Goal: Task Accomplishment & Management: Manage account settings

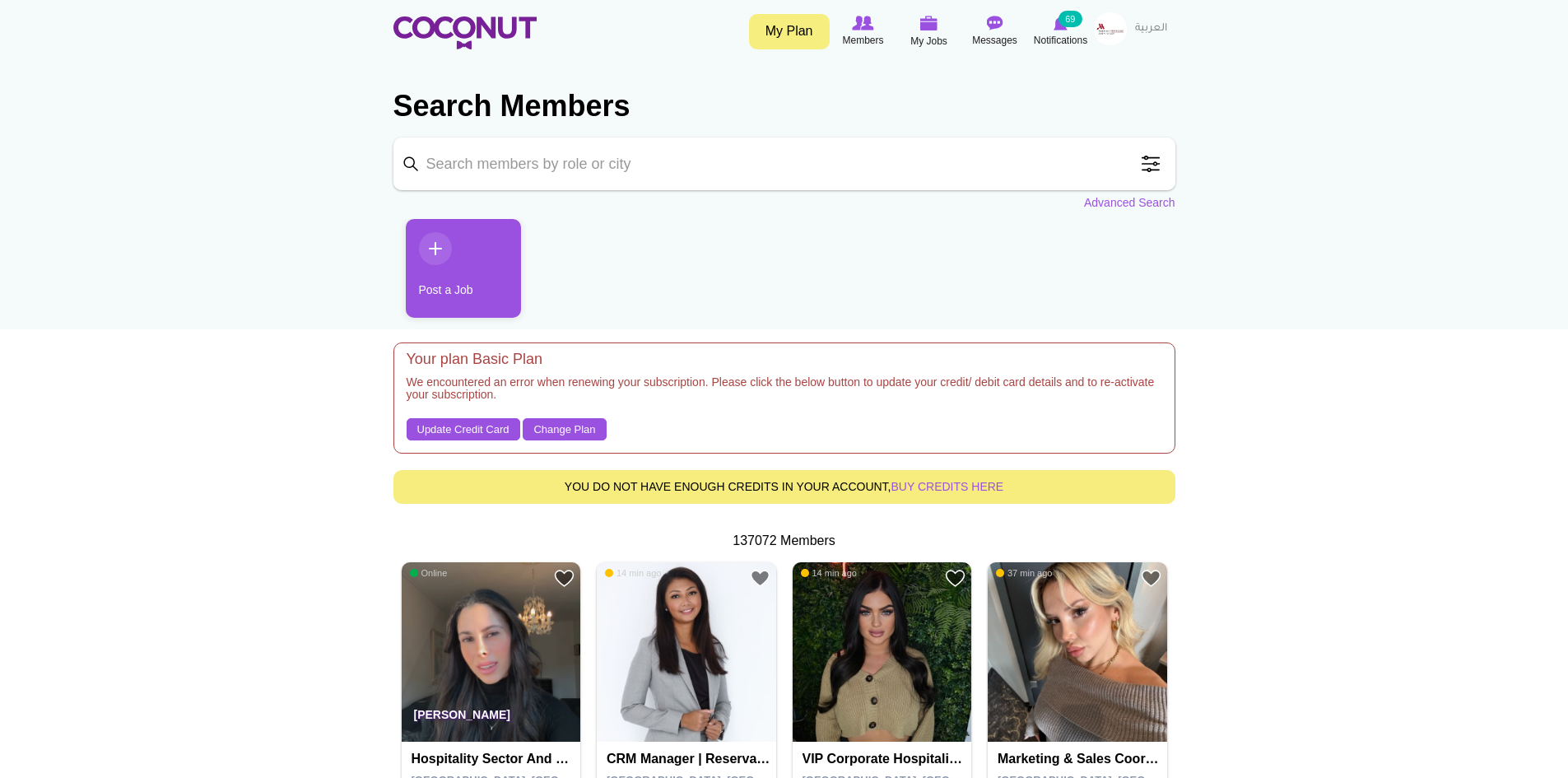
click at [1112, 31] on img at bounding box center [1111, 29] width 33 height 33
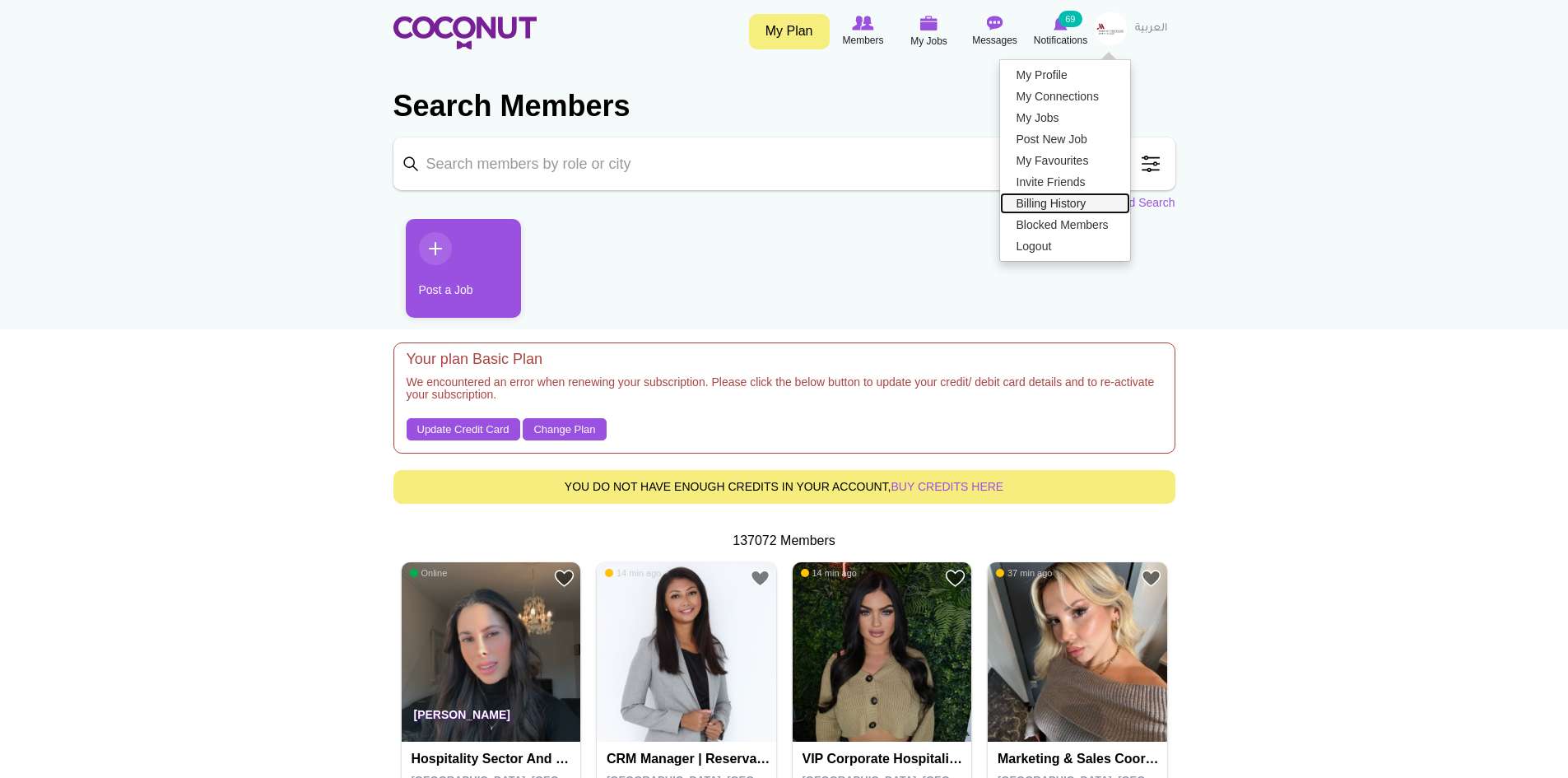
click at [1075, 202] on link "Billing History" at bounding box center [1065, 203] width 130 height 22
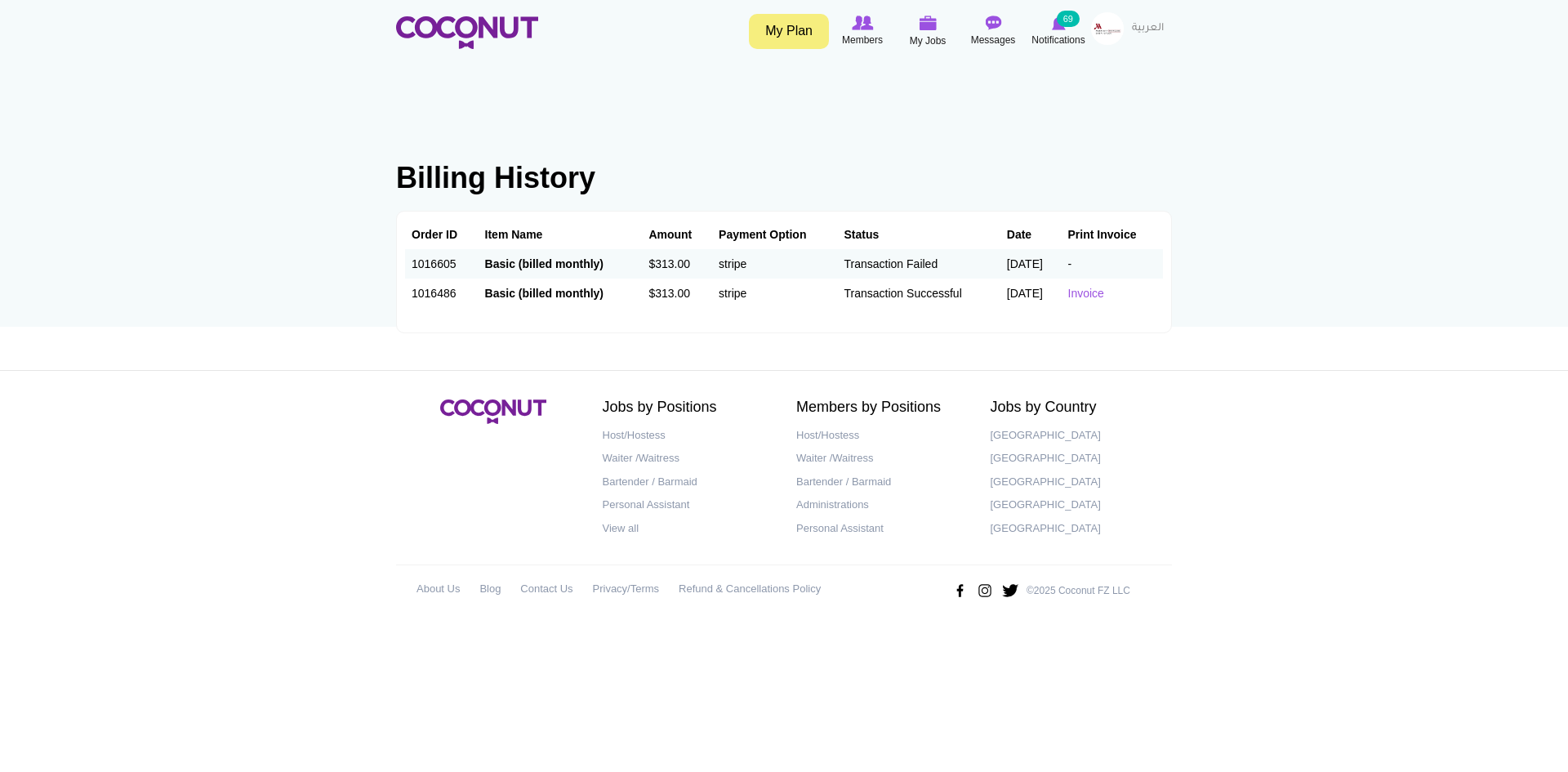
click at [793, 33] on link "My Plan" at bounding box center [789, 31] width 80 height 35
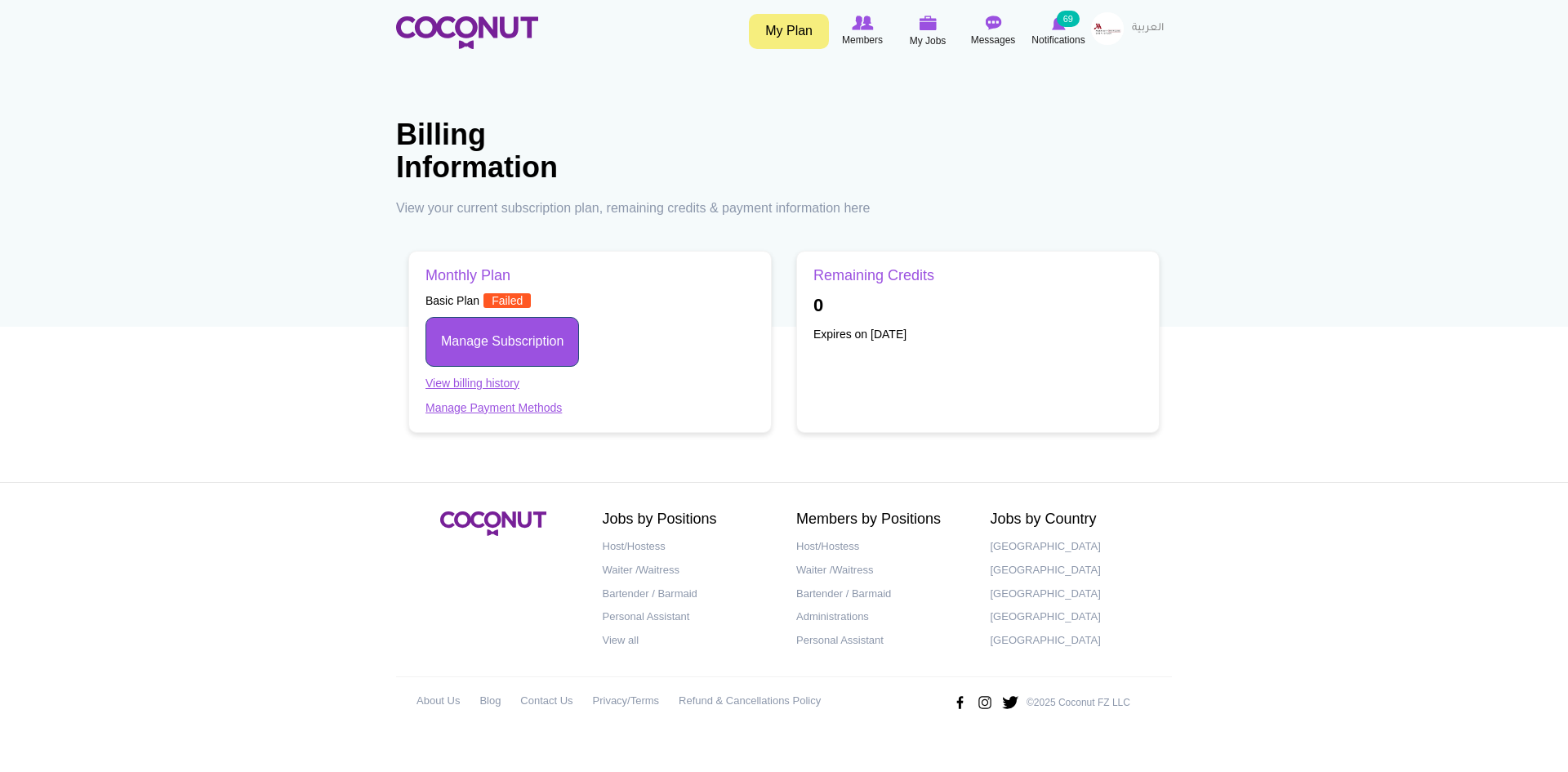
click at [478, 346] on link "Manage Subscription" at bounding box center [502, 341] width 153 height 50
click at [1105, 30] on img at bounding box center [1107, 29] width 33 height 33
click at [1210, 138] on body "Toggle navigation My Plan Members My Jobs Post a Job Messages Notifications 69 …" at bounding box center [784, 373] width 1568 height 745
click at [499, 353] on link "Manage Subscription" at bounding box center [502, 341] width 153 height 50
click at [1063, 30] on icon at bounding box center [1059, 23] width 62 height 18
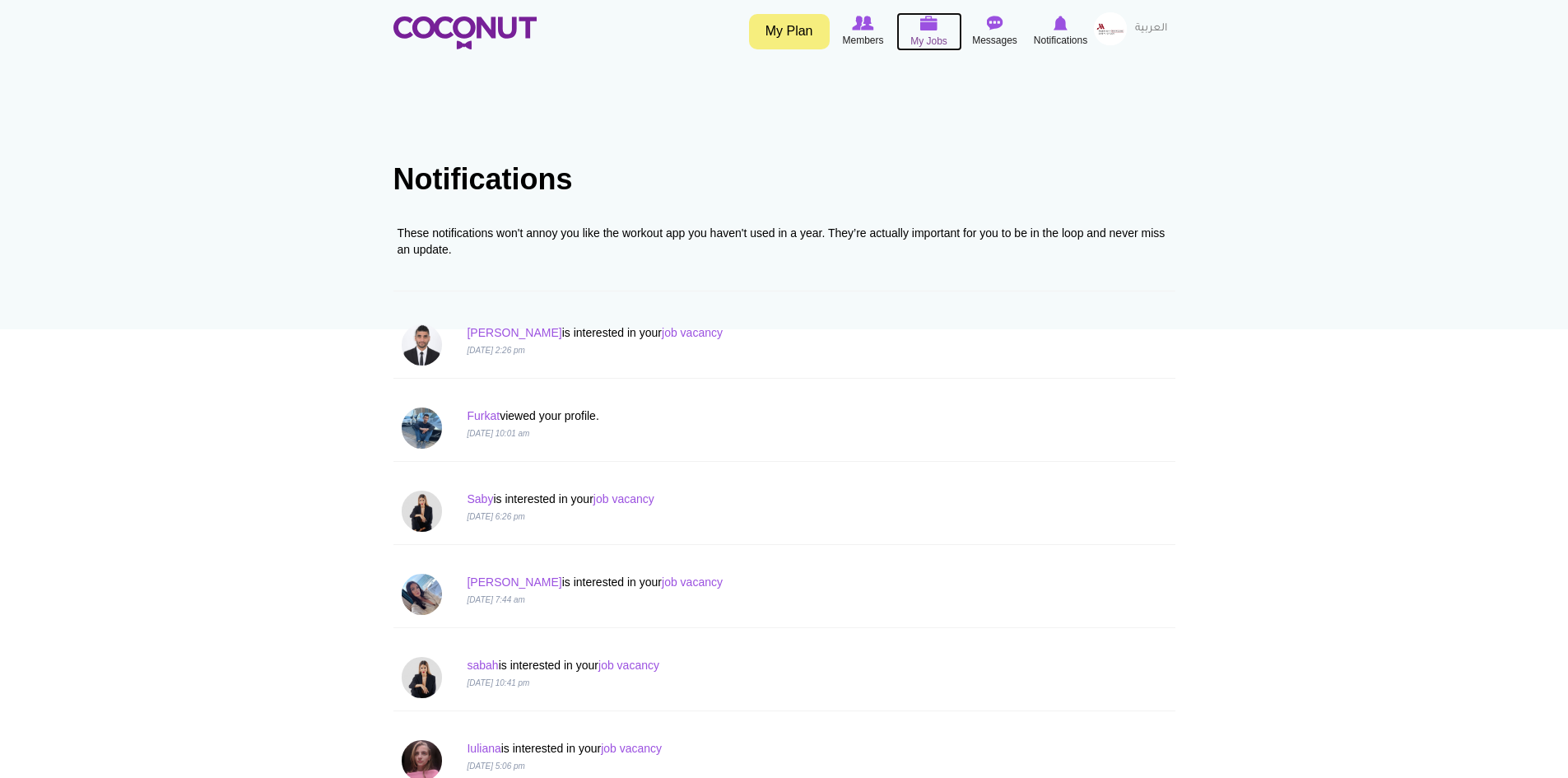
click at [926, 34] on span "My Jobs" at bounding box center [928, 41] width 37 height 16
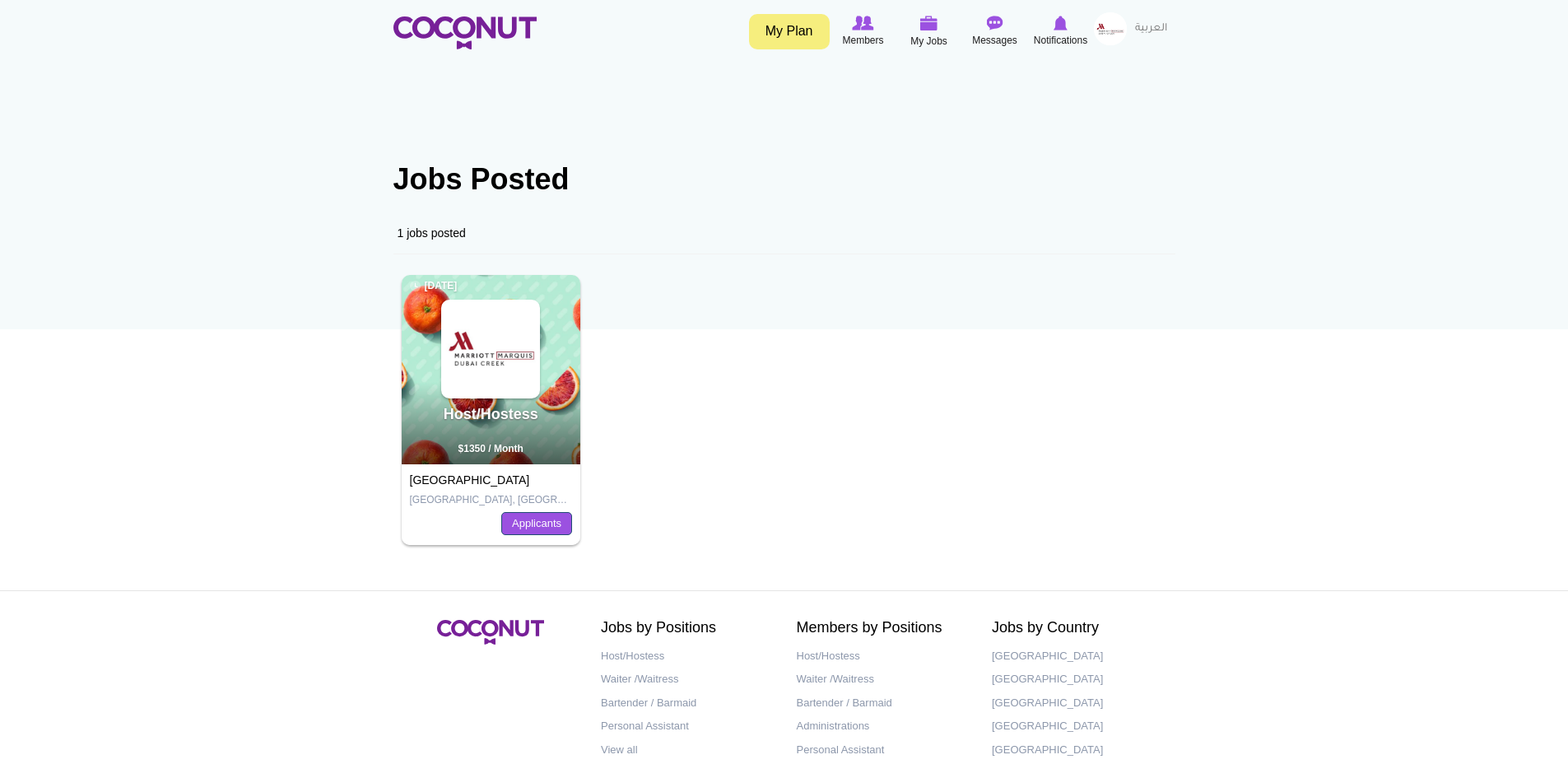
click at [514, 522] on link "Applicants" at bounding box center [536, 524] width 71 height 23
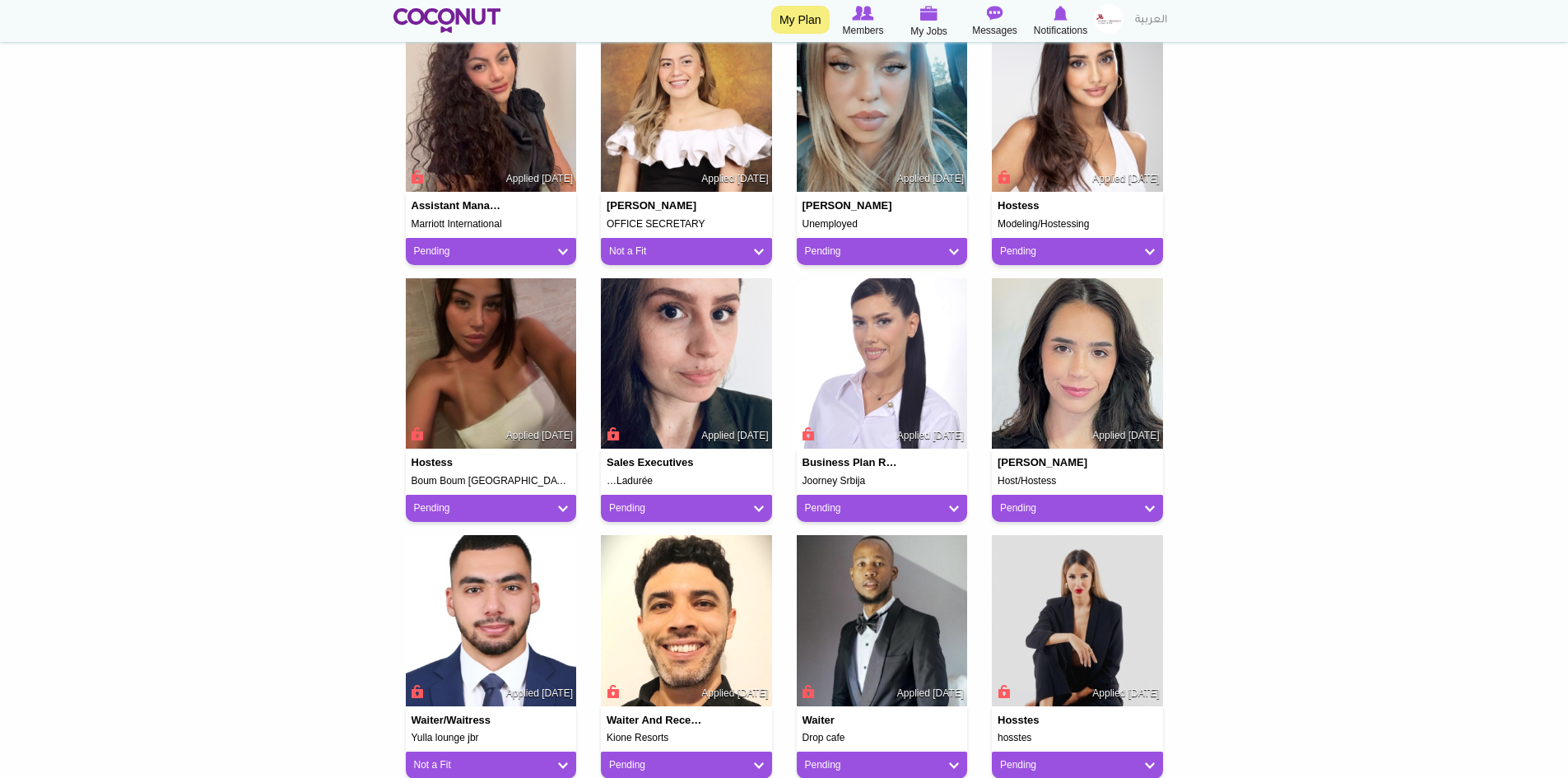
scroll to position [1070, 0]
